Goal: Information Seeking & Learning: Understand process/instructions

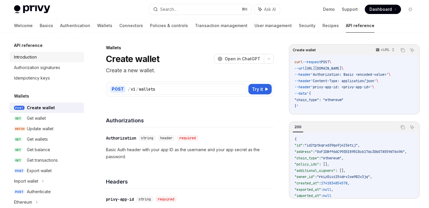
scroll to position [816, 0]
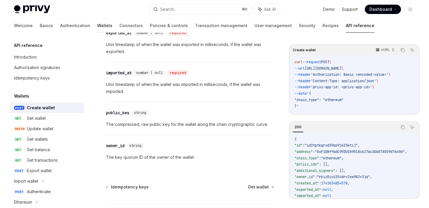
click at [97, 25] on link "Wallets" at bounding box center [104, 26] width 15 height 14
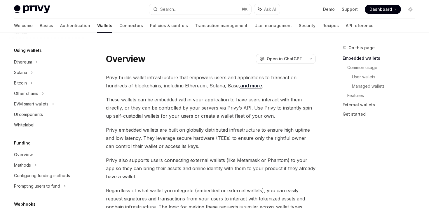
scroll to position [126, 0]
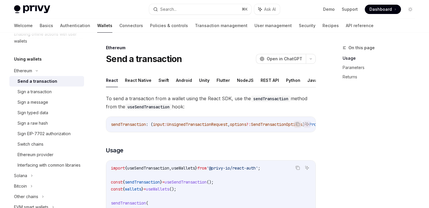
click at [28, 80] on div "Send a transaction" at bounding box center [37, 81] width 40 height 7
click at [262, 83] on button "REST API" at bounding box center [269, 80] width 18 height 14
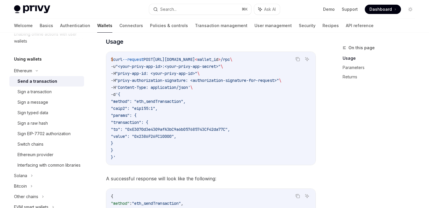
scroll to position [137, 0]
click at [51, 94] on div "Sign a transaction" at bounding box center [34, 91] width 34 height 7
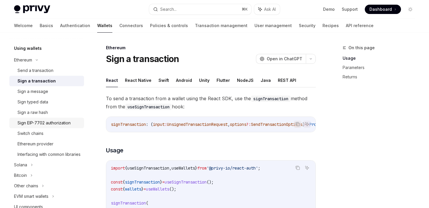
scroll to position [144, 0]
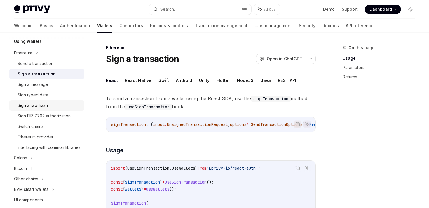
click at [38, 109] on div "Sign a raw hash" at bounding box center [32, 105] width 30 height 7
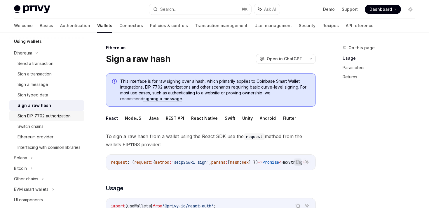
click at [39, 113] on div "Sign EIP-7702 authorization" at bounding box center [43, 116] width 53 height 7
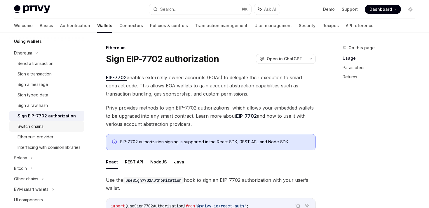
click at [42, 126] on div "Switch chains" at bounding box center [30, 126] width 26 height 7
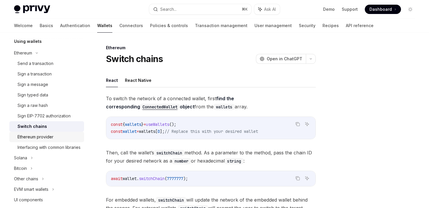
click at [46, 141] on link "Ethereum provider" at bounding box center [46, 137] width 75 height 10
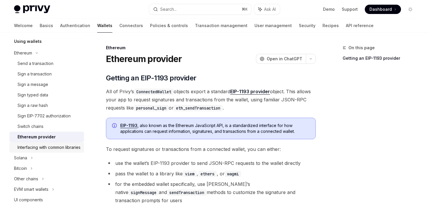
click at [47, 148] on div "Interfacing with common libraries" at bounding box center [48, 147] width 63 height 7
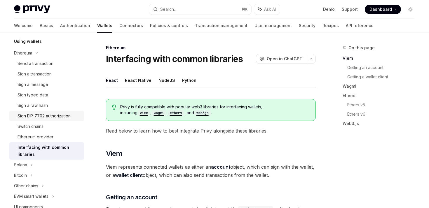
click at [45, 120] on link "Sign EIP-7702 authorization" at bounding box center [46, 116] width 75 height 10
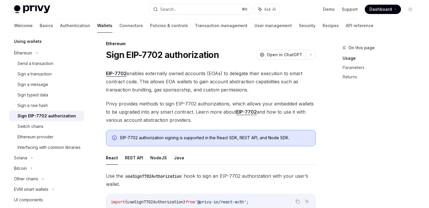
scroll to position [3, 0]
drag, startPoint x: 128, startPoint y: 56, endPoint x: 165, endPoint y: 56, distance: 37.0
click at [165, 56] on h1 "Sign EIP-7702 authorization" at bounding box center [162, 55] width 113 height 10
click at [148, 60] on h1 "Sign EIP-7702 authorization" at bounding box center [162, 55] width 113 height 10
drag, startPoint x: 126, startPoint y: 56, endPoint x: 164, endPoint y: 56, distance: 37.3
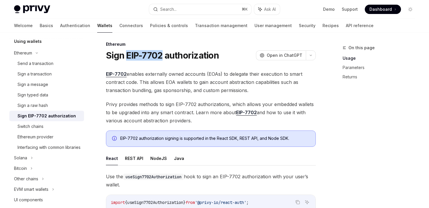
click at [164, 56] on h1 "Sign EIP-7702 authorization" at bounding box center [162, 55] width 113 height 10
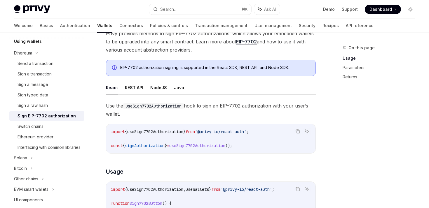
scroll to position [108, 0]
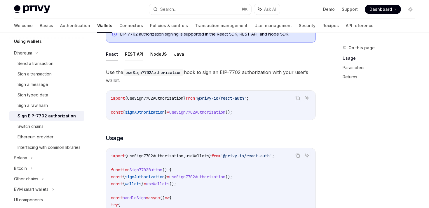
click at [130, 55] on button "REST API" at bounding box center [134, 54] width 18 height 14
type textarea "*"
